Goal: Task Accomplishment & Management: Manage account settings

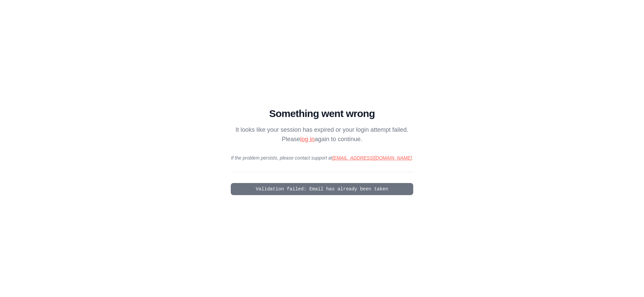
click at [308, 139] on link "log in" at bounding box center [307, 139] width 14 height 7
click at [303, 140] on link "log in" at bounding box center [307, 139] width 14 height 7
drag, startPoint x: 265, startPoint y: 189, endPoint x: 367, endPoint y: 187, distance: 101.6
click at [367, 187] on pre "Validation failed: Email has already been taken" at bounding box center [322, 189] width 182 height 12
drag, startPoint x: 288, startPoint y: 189, endPoint x: 270, endPoint y: 189, distance: 18.8
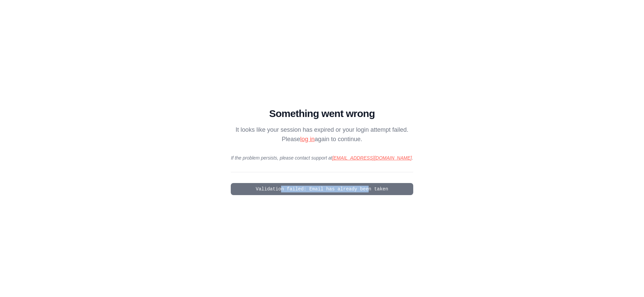
click at [279, 189] on pre "Validation failed: Email has already been taken" at bounding box center [322, 189] width 182 height 12
click at [270, 189] on pre "Validation failed: Email has already been taken" at bounding box center [322, 189] width 182 height 12
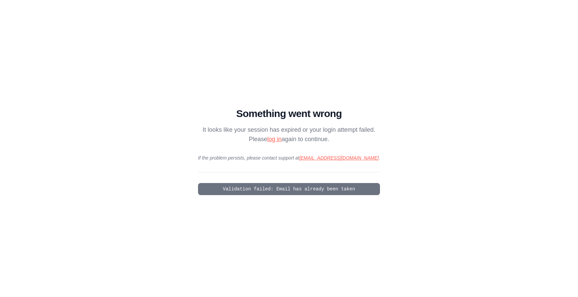
click at [160, 84] on main "Something went wrong It looks like your session has expired or your login attem…" at bounding box center [289, 148] width 578 height 297
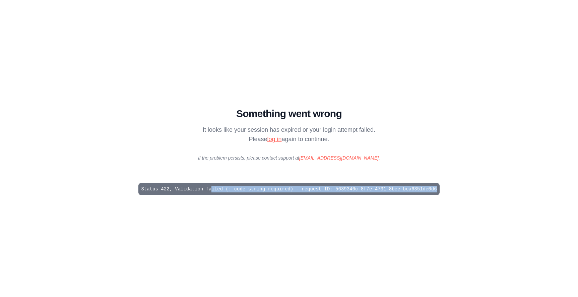
drag, startPoint x: 212, startPoint y: 191, endPoint x: 350, endPoint y: 196, distance: 137.9
click at [350, 196] on main "Something went wrong It looks like your session has expired or your login attem…" at bounding box center [289, 148] width 578 height 297
click at [426, 214] on main "Something went wrong It looks like your session has expired or your login attem…" at bounding box center [289, 148] width 578 height 297
drag, startPoint x: 335, startPoint y: 188, endPoint x: 483, endPoint y: 153, distance: 151.6
click at [492, 187] on main "Something went wrong It looks like your session has expired or your login attem…" at bounding box center [289, 148] width 578 height 297
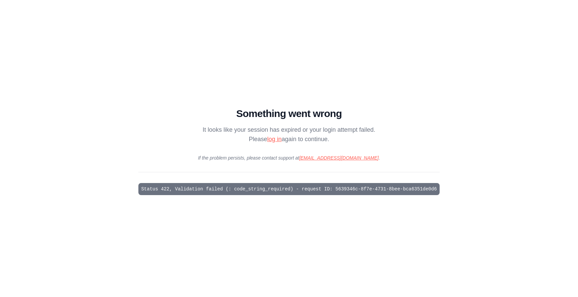
drag, startPoint x: 478, startPoint y: 146, endPoint x: 289, endPoint y: 76, distance: 201.6
click at [473, 139] on main "Something went wrong It looks like your session has expired or your login attem…" at bounding box center [289, 148] width 578 height 297
click at [124, 82] on main "Something went wrong It looks like your session has expired or your login attem…" at bounding box center [289, 148] width 578 height 297
click at [279, 136] on link "log in" at bounding box center [274, 139] width 14 height 7
